Goal: Task Accomplishment & Management: Manage account settings

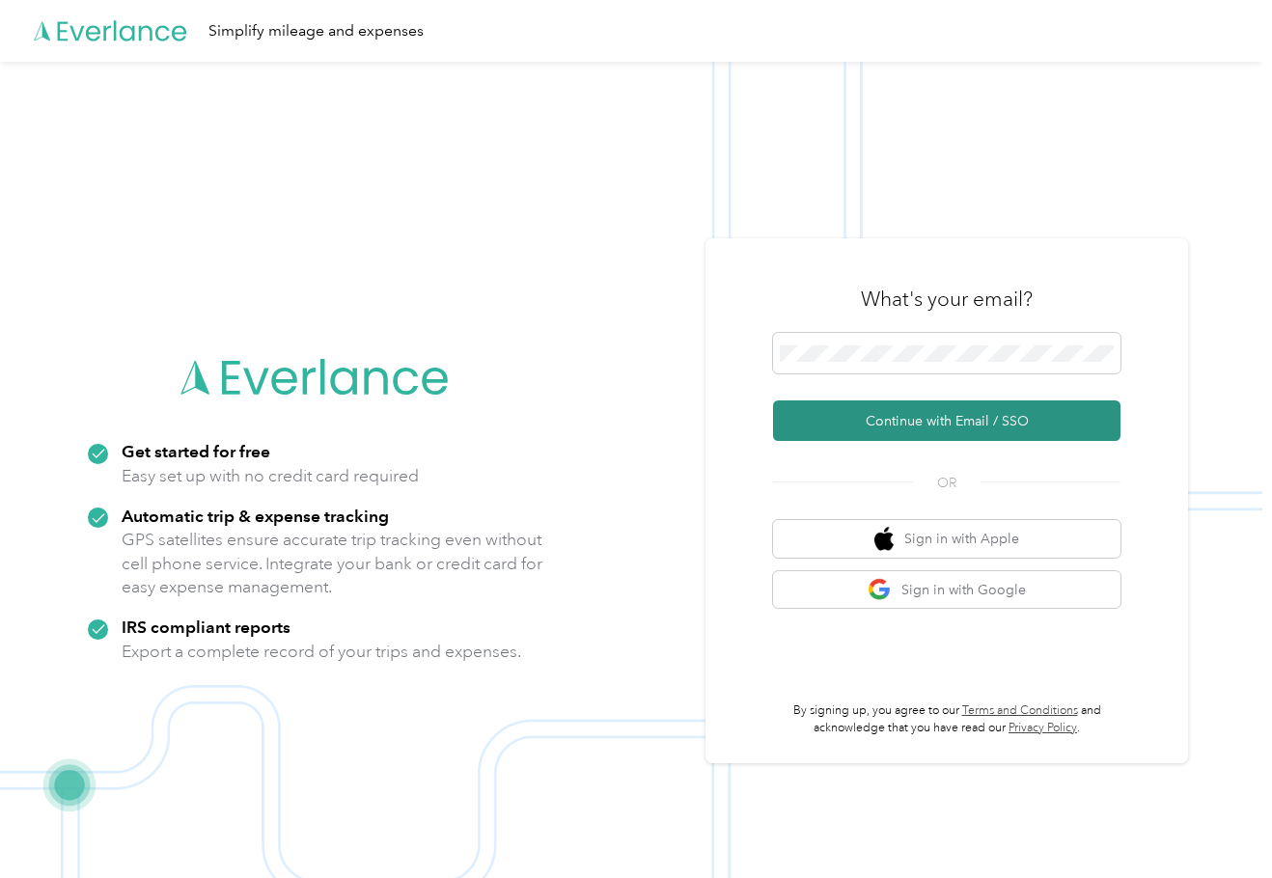
click at [936, 413] on button "Continue with Email / SSO" at bounding box center [946, 420] width 347 height 41
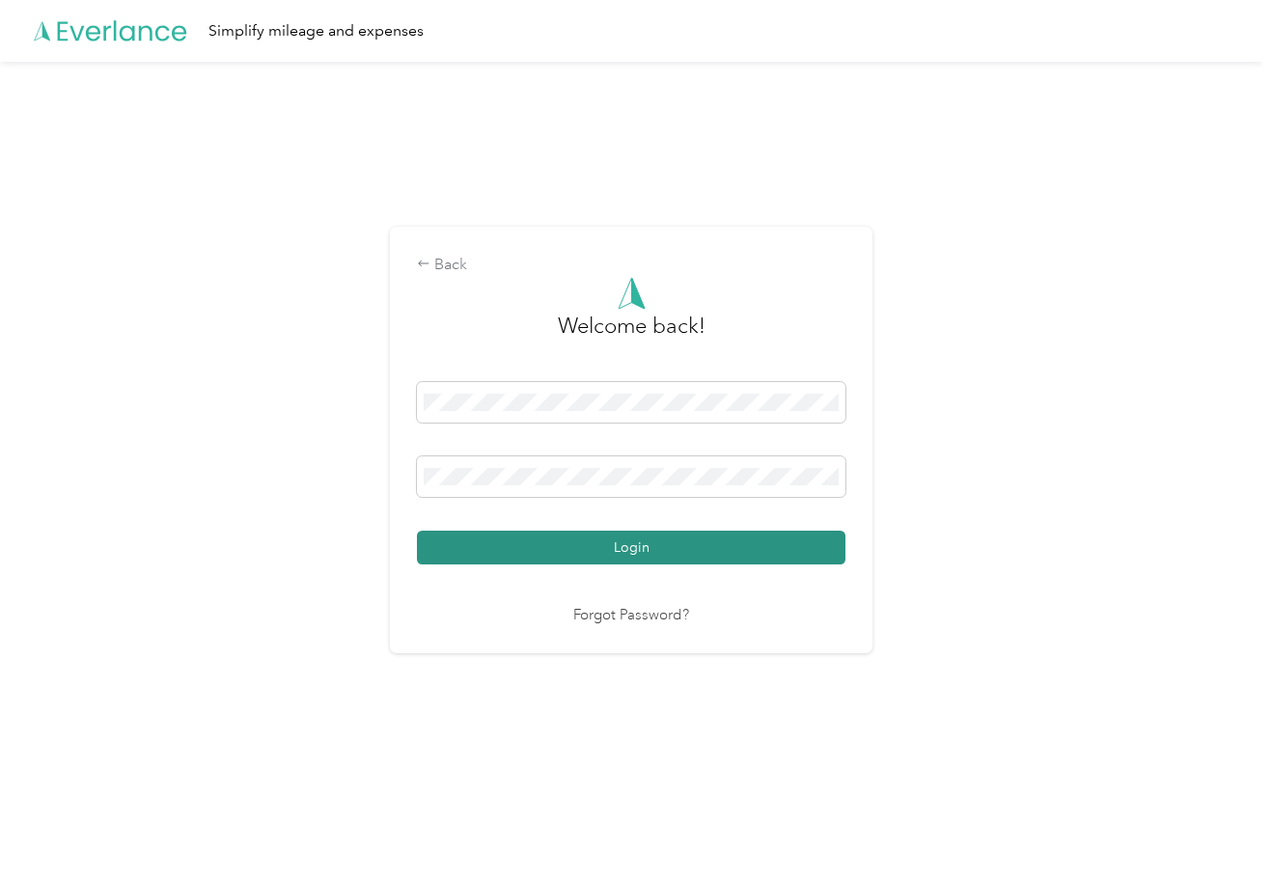
click at [636, 543] on button "Login" at bounding box center [631, 548] width 428 height 34
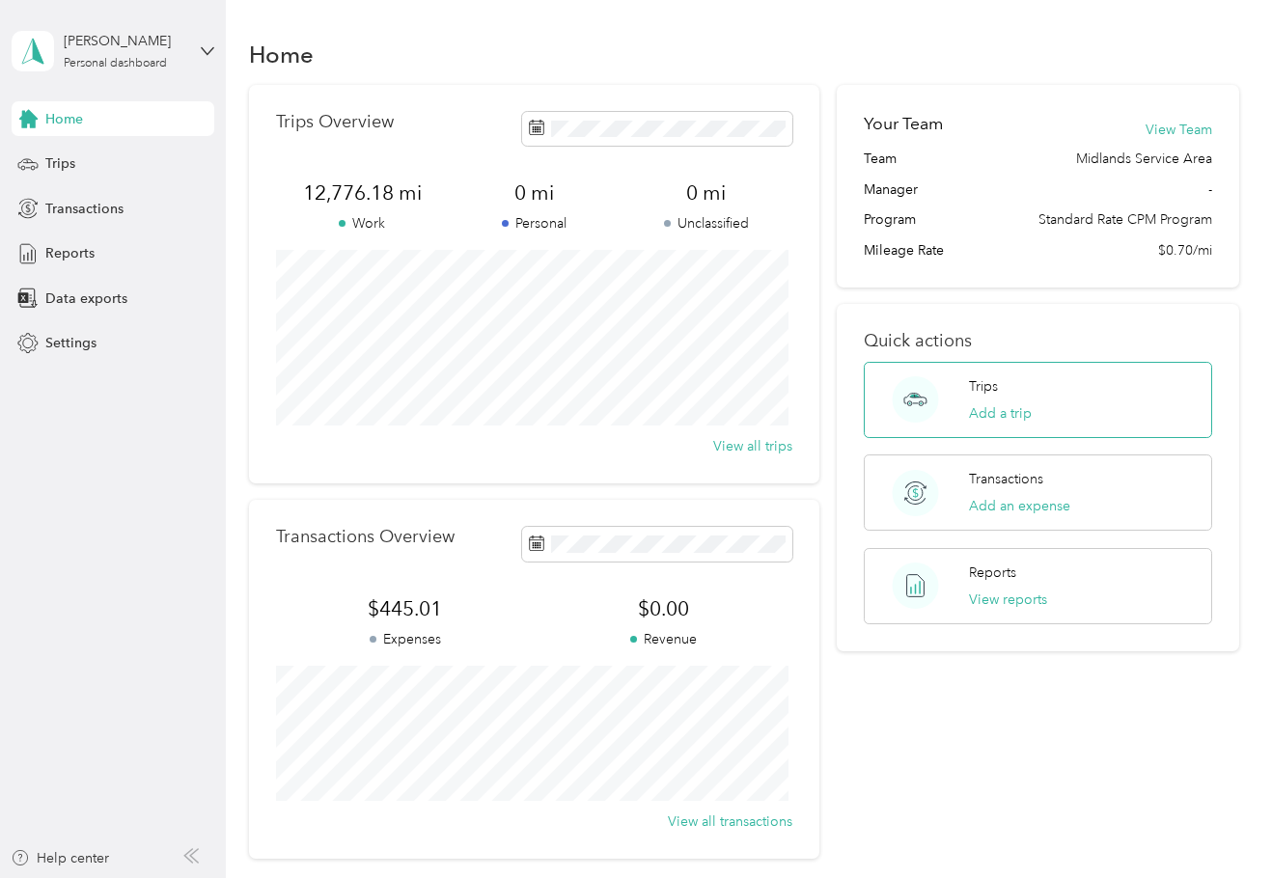
click at [1037, 407] on div "Trips Add a trip" at bounding box center [1038, 400] width 348 height 76
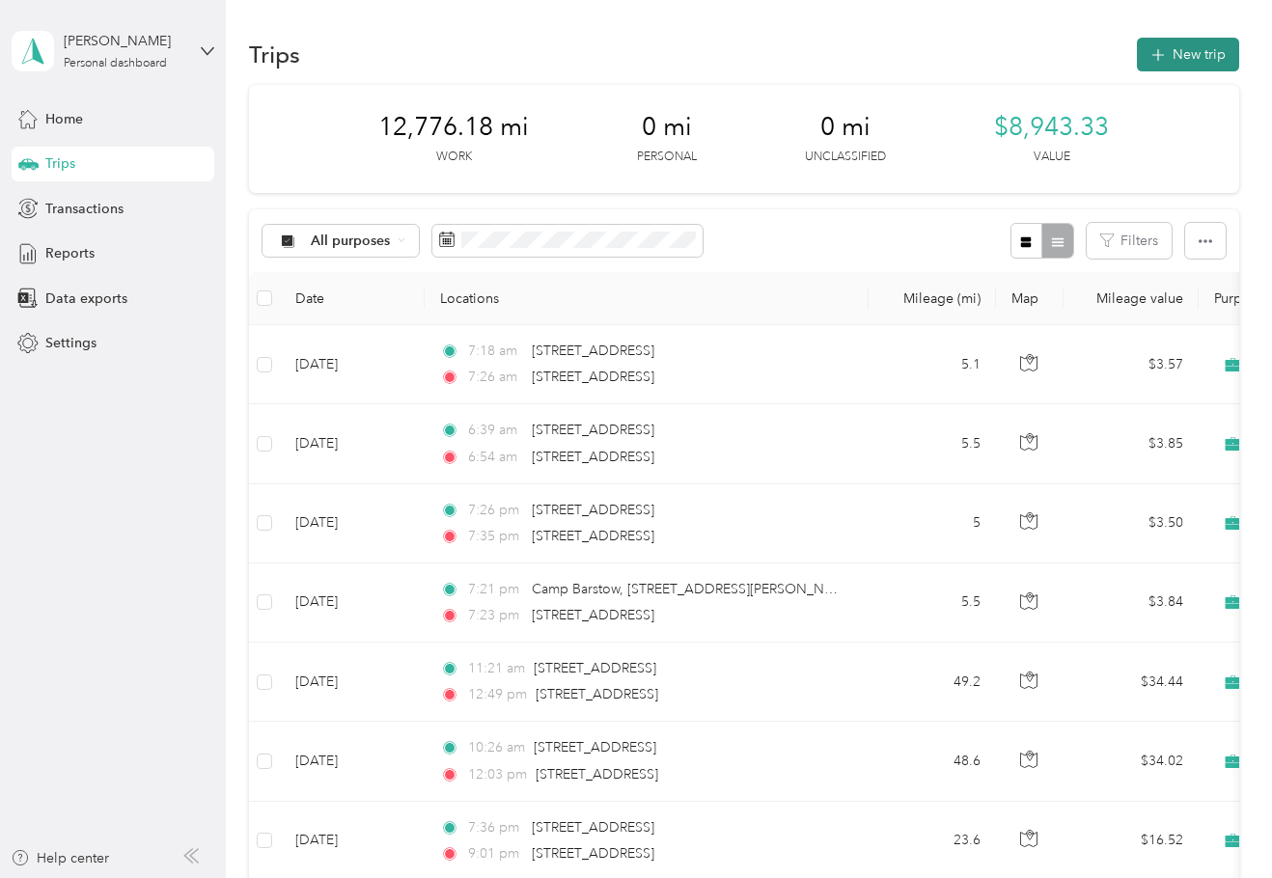
click at [1153, 46] on icon "button" at bounding box center [1157, 55] width 22 height 22
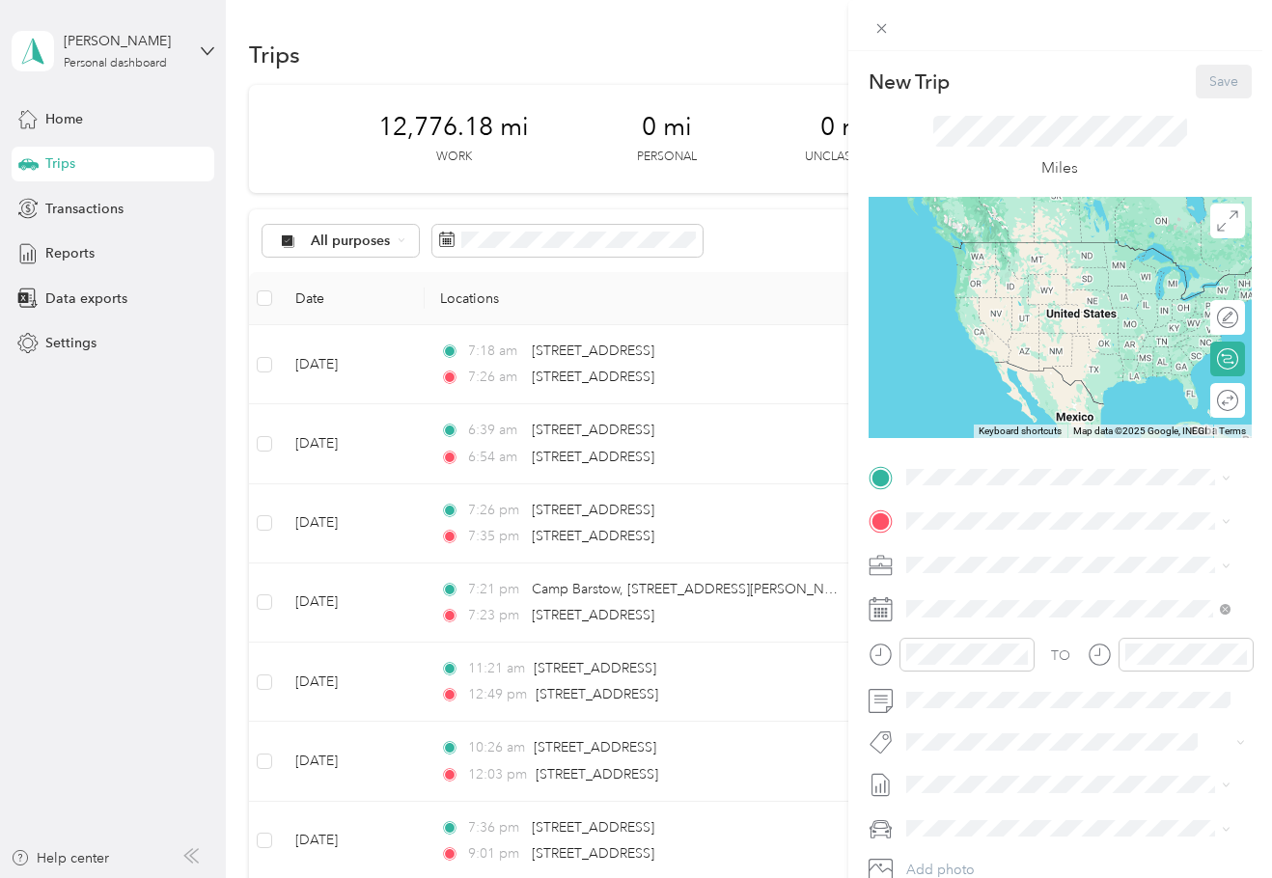
scroll to position [135, 0]
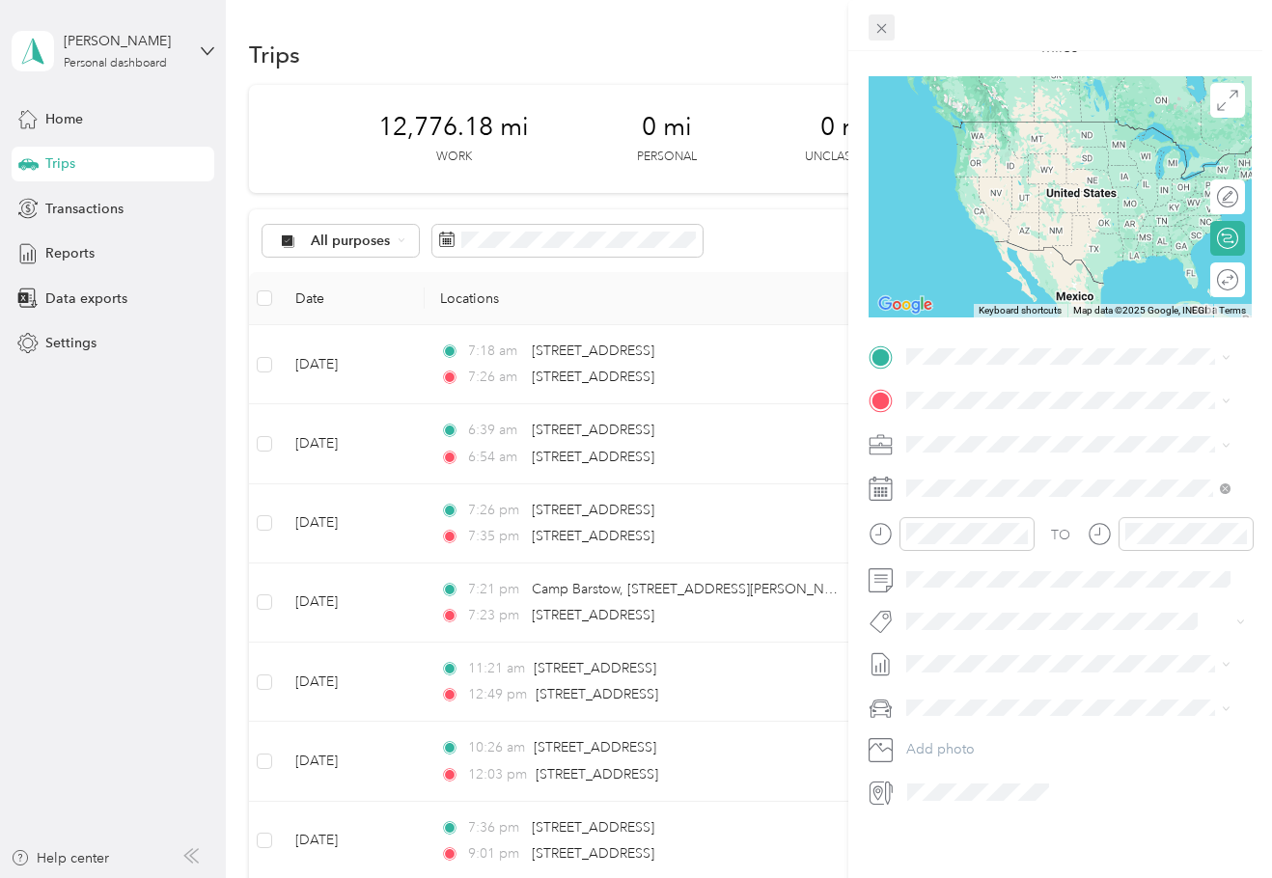
click at [883, 22] on icon at bounding box center [881, 28] width 16 height 16
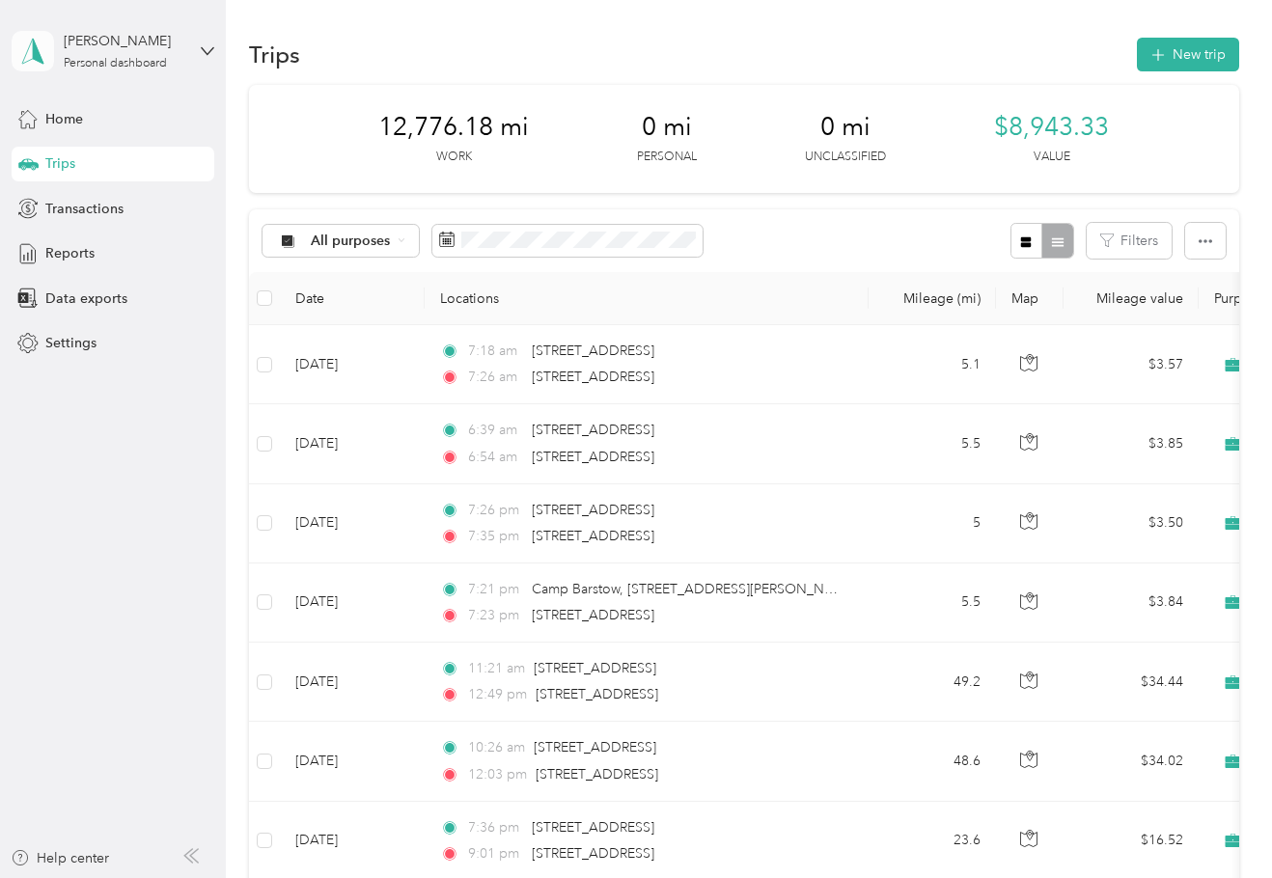
click at [33, 46] on polygon at bounding box center [38, 50] width 11 height 25
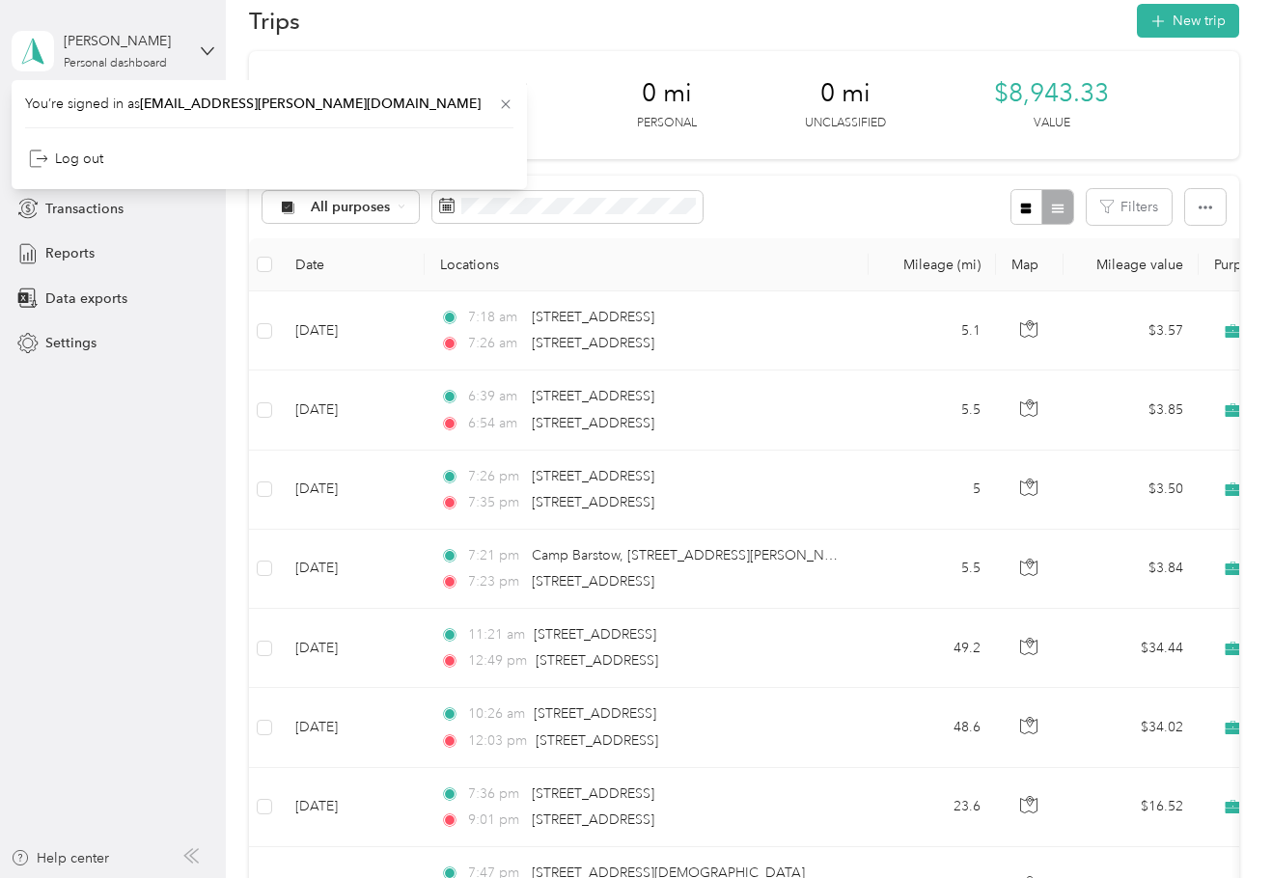
scroll to position [0, 0]
